Goal: Task Accomplishment & Management: Manage account settings

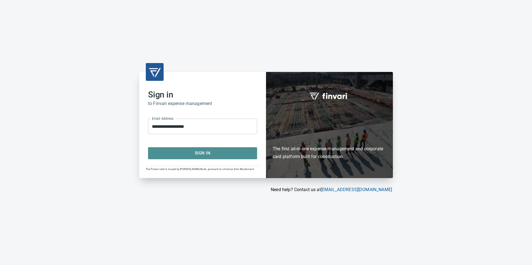
click at [219, 155] on span "Sign In" at bounding box center [202, 153] width 97 height 7
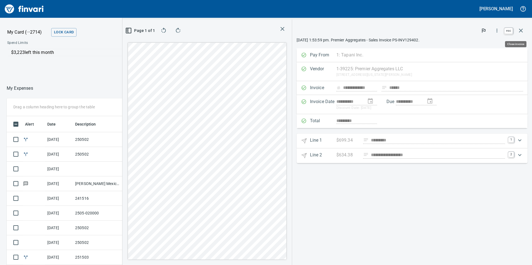
scroll to position [200, 367]
click at [520, 29] on icon "button" at bounding box center [521, 31] width 4 height 4
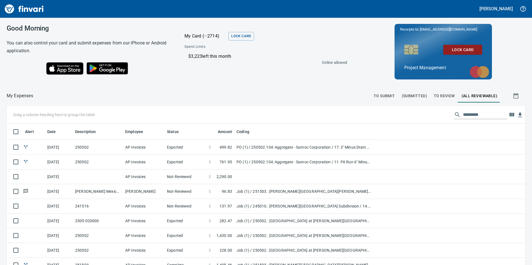
scroll to position [200, 506]
click at [437, 94] on span "To Review" at bounding box center [444, 96] width 21 height 7
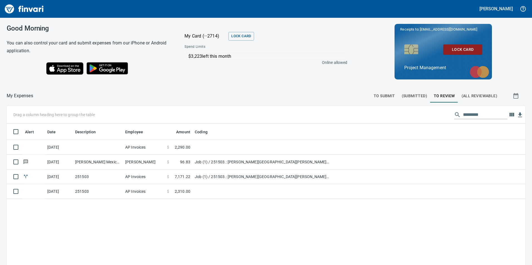
scroll to position [200, 510]
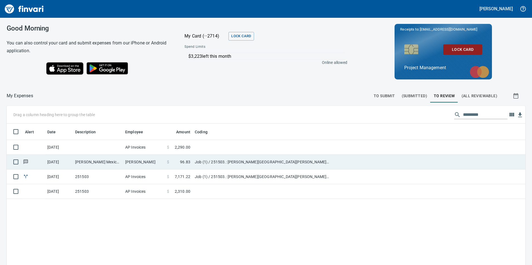
click at [97, 162] on td "[PERSON_NAME] Mexican Food Meridian ID" at bounding box center [98, 162] width 50 height 15
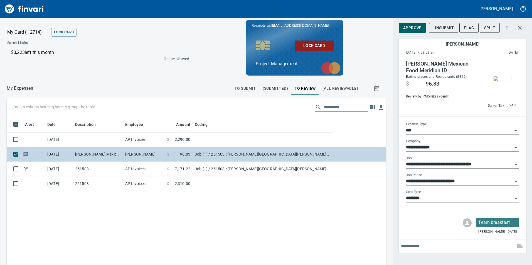
scroll to position [200, 371]
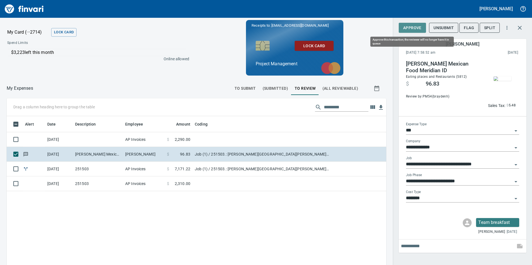
click at [415, 28] on span "Approve" at bounding box center [412, 27] width 18 height 7
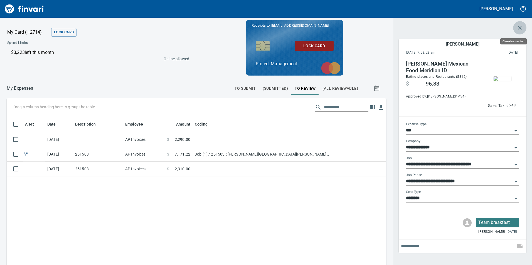
click at [521, 25] on icon "button" at bounding box center [519, 27] width 7 height 7
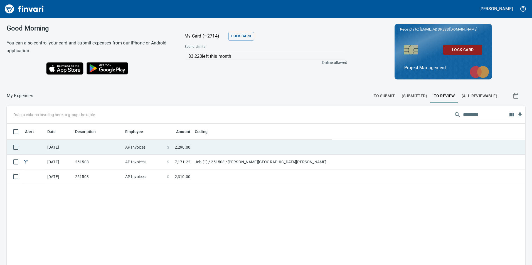
scroll to position [200, 510]
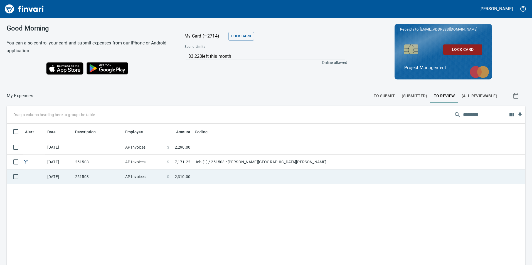
click at [197, 178] on td at bounding box center [262, 177] width 139 height 15
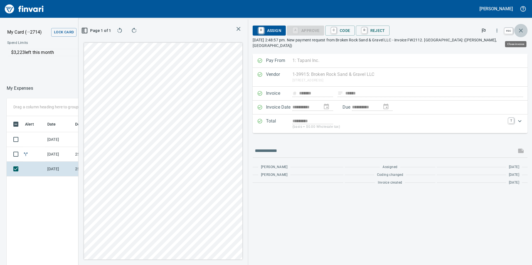
scroll to position [200, 371]
click at [525, 29] on button "button" at bounding box center [520, 30] width 13 height 13
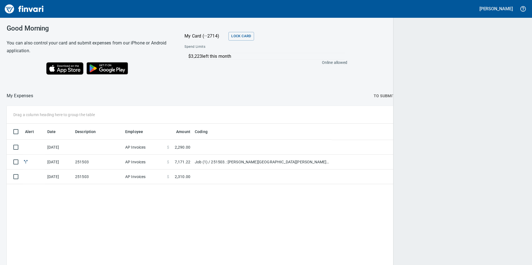
scroll to position [200, 510]
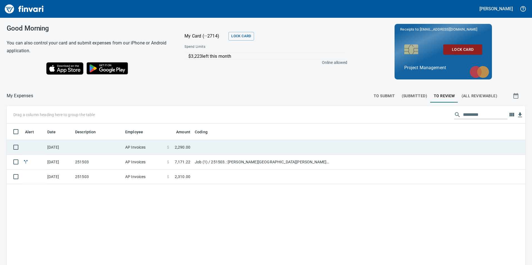
click at [160, 149] on td "AP Invoices" at bounding box center [144, 147] width 42 height 15
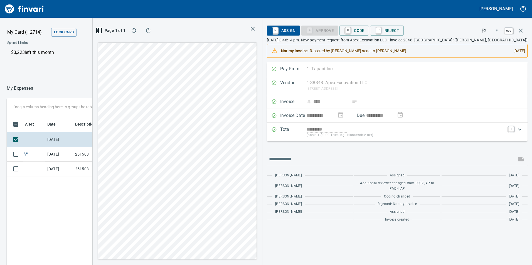
scroll to position [200, 371]
click at [522, 30] on icon "button" at bounding box center [521, 31] width 4 height 4
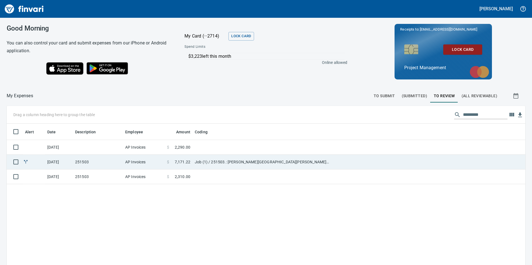
scroll to position [1, 1]
click at [222, 161] on td "Job (1) / 251503.: [PERSON_NAME][GEOGRAPHIC_DATA][PERSON_NAME] Industrial / 45.…" at bounding box center [262, 162] width 139 height 15
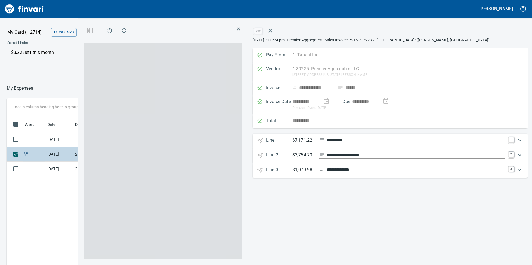
scroll to position [200, 371]
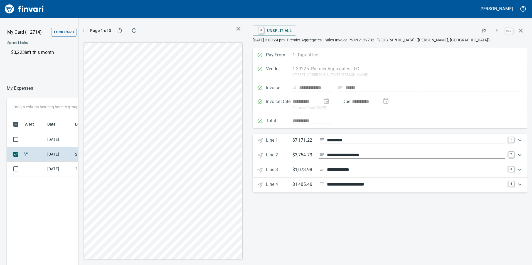
click at [521, 141] on icon "Expand" at bounding box center [519, 140] width 7 height 7
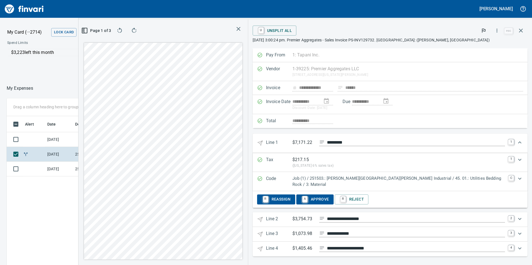
click at [329, 195] on span "A Approve" at bounding box center [315, 199] width 28 height 9
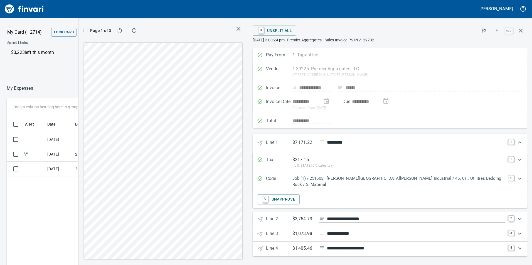
click at [520, 218] on icon "Expand" at bounding box center [519, 219] width 3 height 2
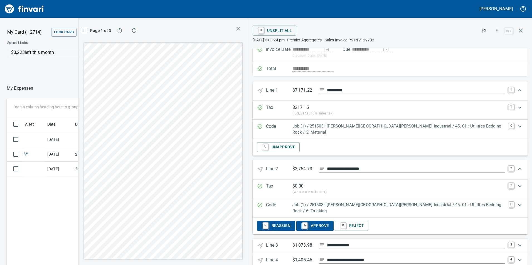
scroll to position [55, 0]
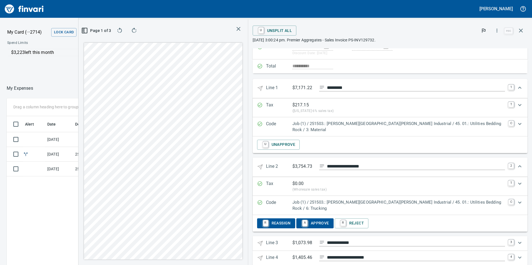
click at [329, 219] on span "A Approve" at bounding box center [315, 223] width 28 height 9
click at [518, 240] on icon "Expand" at bounding box center [519, 243] width 7 height 7
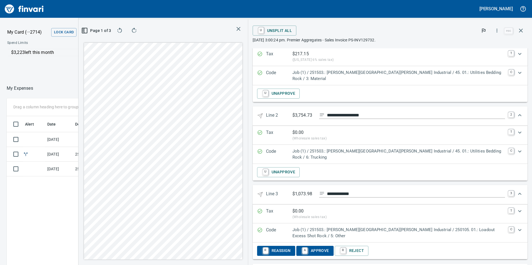
scroll to position [114, 0]
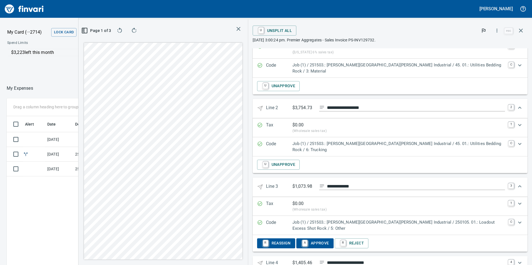
click at [329, 239] on span "A Approve" at bounding box center [315, 243] width 28 height 9
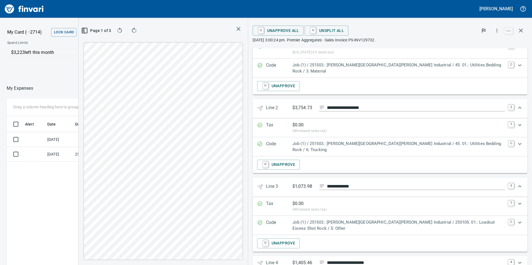
click at [519, 257] on div "Expand" at bounding box center [519, 263] width 13 height 13
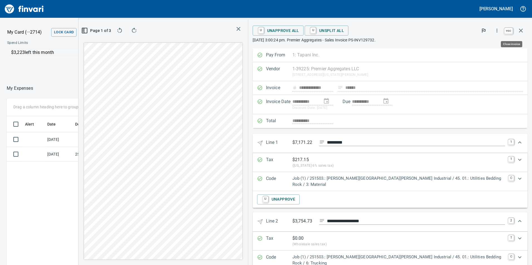
scroll to position [200, 371]
click at [521, 28] on icon "button" at bounding box center [521, 30] width 7 height 7
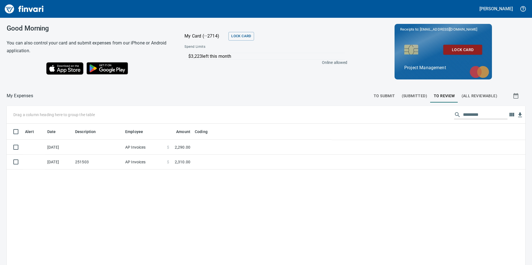
scroll to position [200, 510]
click at [221, 203] on div "Alert Date Description Employee Amount Coding [DATE] AP Invoices $ 2,290.00 [DA…" at bounding box center [266, 226] width 519 height 205
click at [481, 96] on span "(All Reviewable)" at bounding box center [480, 96] width 36 height 7
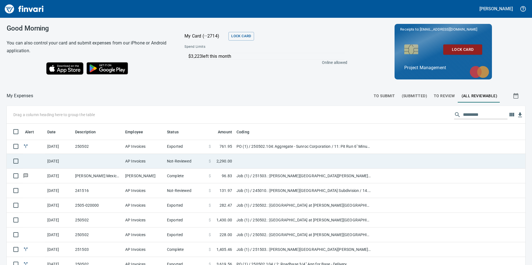
scroll to position [28, 0]
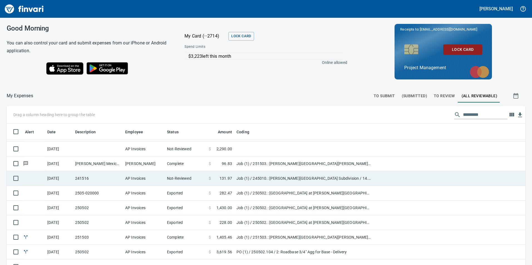
click at [185, 177] on td "Not-Reviewed" at bounding box center [186, 178] width 42 height 15
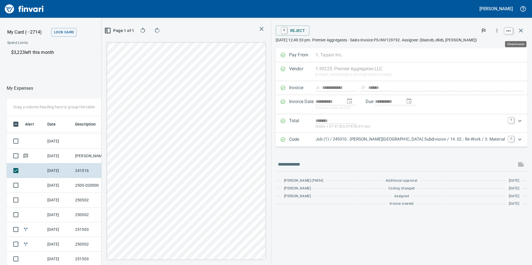
scroll to position [200, 367]
click at [521, 31] on icon "button" at bounding box center [521, 30] width 7 height 7
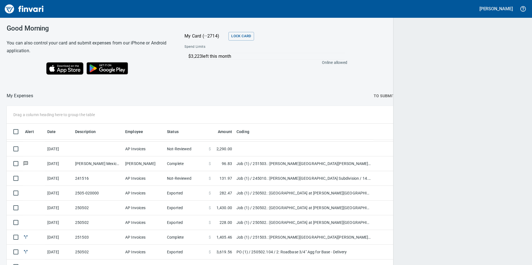
scroll to position [200, 505]
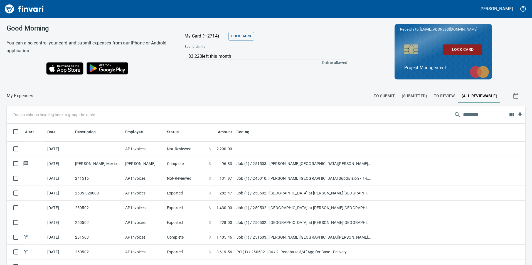
click at [441, 96] on span "To Review" at bounding box center [444, 96] width 21 height 7
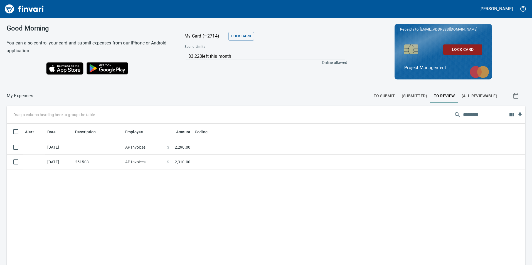
scroll to position [200, 510]
